Goal: Check status: Check status

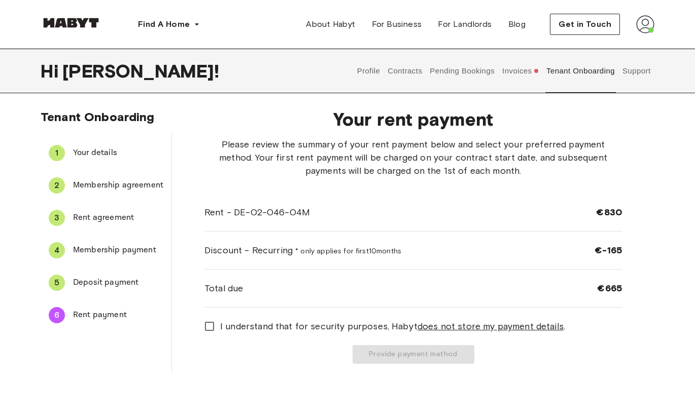
click at [96, 278] on span "Deposit payment" at bounding box center [118, 283] width 90 height 12
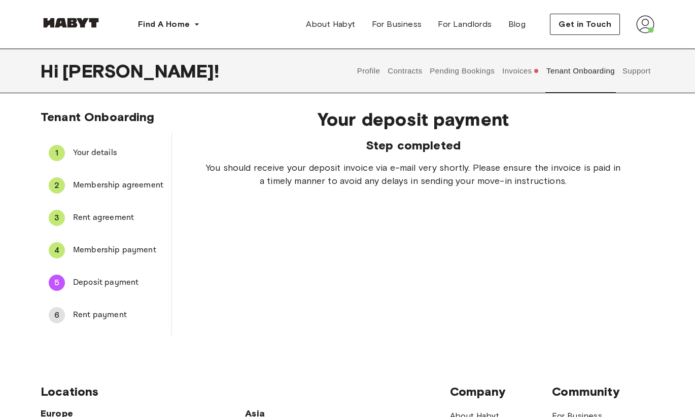
click at [83, 309] on span "Rent payment" at bounding box center [118, 315] width 90 height 12
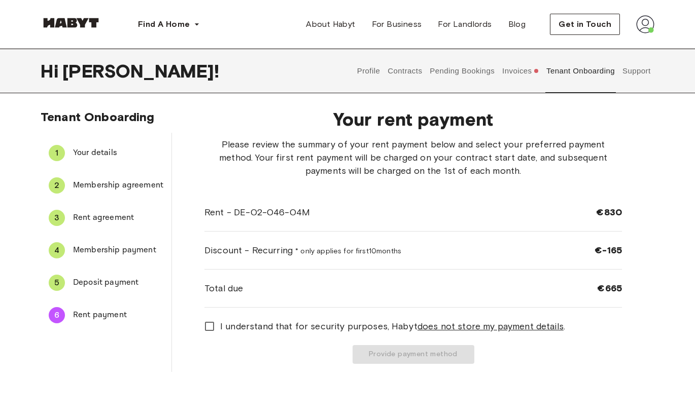
click at [508, 72] on button "Invoices" at bounding box center [520, 71] width 39 height 45
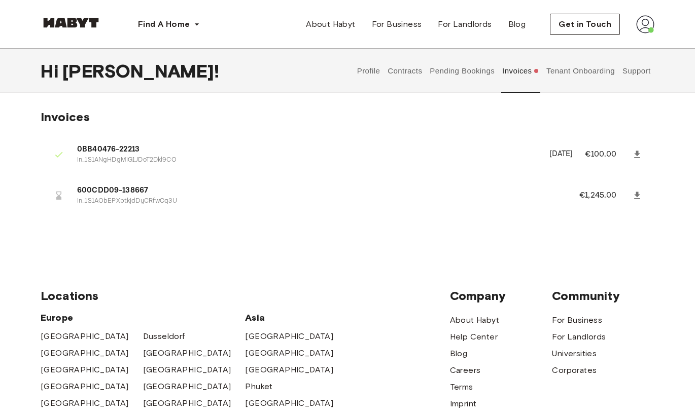
click at [472, 73] on button "Pending Bookings" at bounding box center [462, 71] width 67 height 45
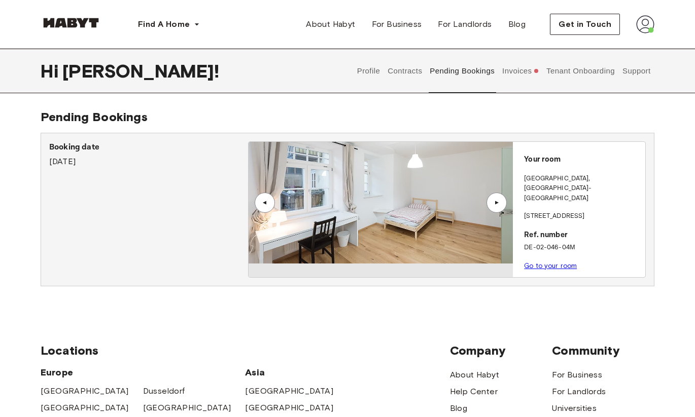
click at [559, 150] on div "Your room [GEOGRAPHIC_DATA] , [STREET_ADDRESS]. number DE-02-046-04M Go to your…" at bounding box center [579, 209] width 132 height 135
click at [96, 145] on p "Booking date" at bounding box center [148, 147] width 199 height 12
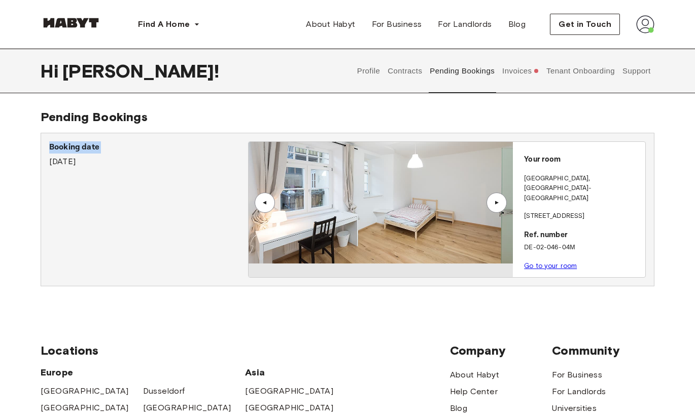
click at [245, 213] on div "Booking date August 20th, 2025" at bounding box center [148, 209] width 199 height 136
click at [547, 262] on link "Go to your room" at bounding box center [550, 266] width 53 height 8
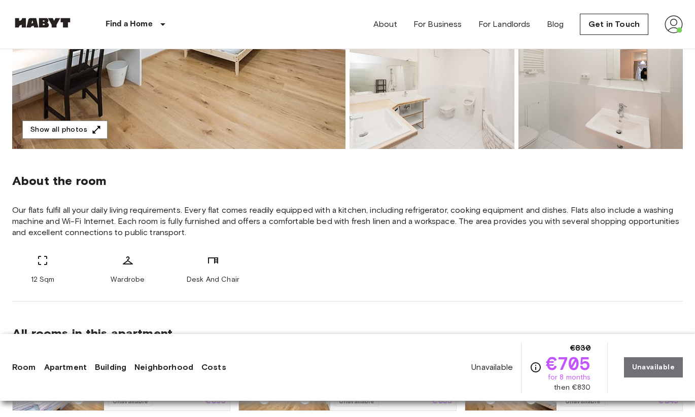
scroll to position [262, 0]
click at [379, 223] on span "Our flats fulfil all your daily living requirements. Every flat comes readily e…" at bounding box center [347, 221] width 670 height 33
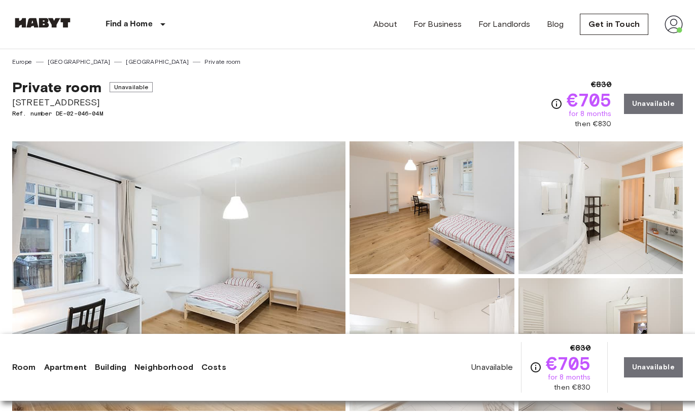
scroll to position [0, 0]
